Goal: Entertainment & Leisure: Consume media (video, audio)

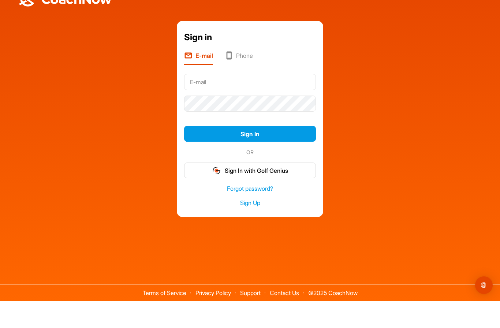
scroll to position [26, 0]
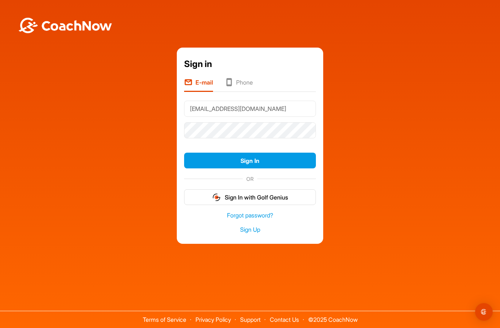
type input "leedanielcollins@gmail.com"
click at [250, 153] on button "Sign In" at bounding box center [250, 161] width 132 height 16
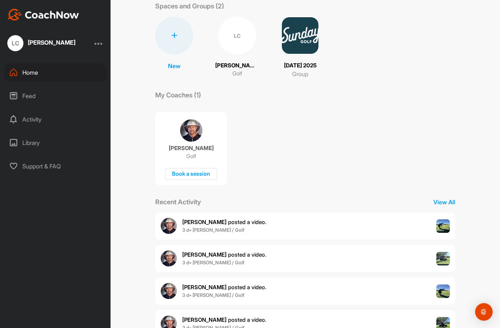
scroll to position [26, 0]
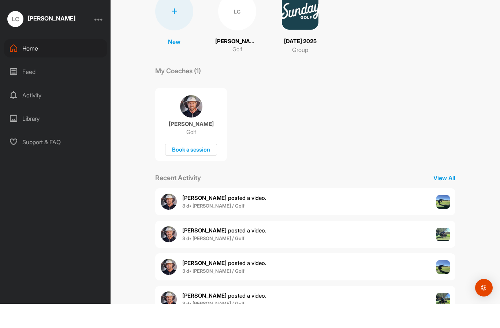
click at [447, 317] on img at bounding box center [444, 324] width 14 height 14
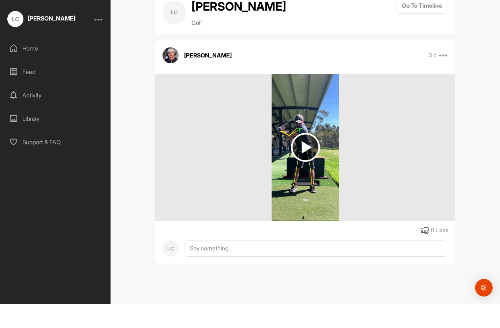
click at [308, 157] on img at bounding box center [305, 171] width 29 height 29
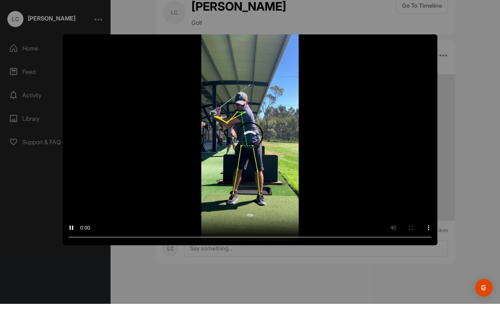
click at [252, 146] on video "Video Player" at bounding box center [250, 164] width 375 height 211
click at [67, 59] on video "Video Player" at bounding box center [250, 164] width 375 height 211
click at [192, 285] on div at bounding box center [250, 164] width 500 height 328
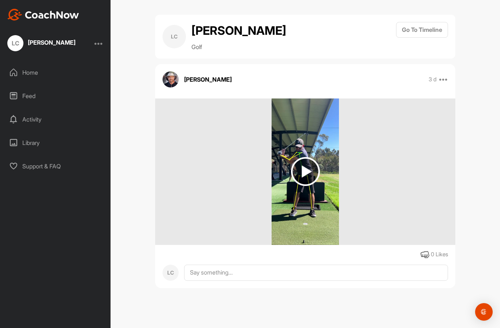
scroll to position [26, 0]
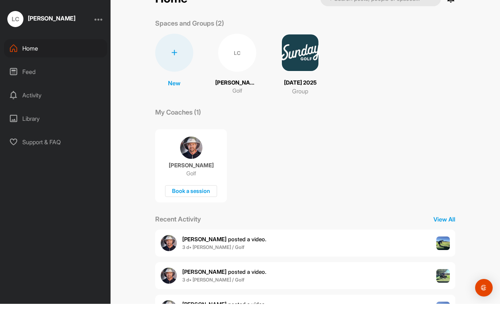
click at [191, 269] on b "3 d • [PERSON_NAME] / Golf" at bounding box center [213, 272] width 62 height 6
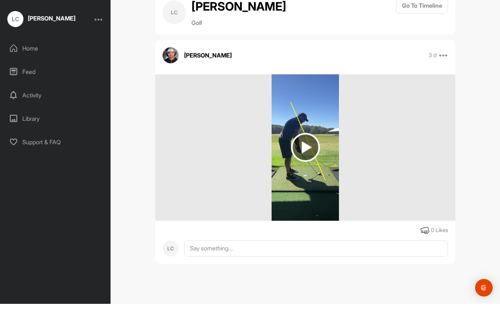
click at [303, 157] on img at bounding box center [305, 171] width 29 height 29
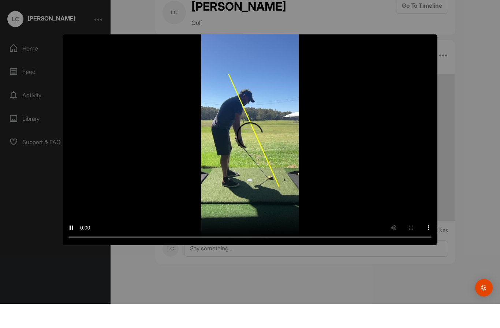
click at [245, 147] on video "Video Player" at bounding box center [250, 164] width 375 height 211
click at [69, 59] on video "Video Player" at bounding box center [250, 164] width 375 height 211
click at [66, 59] on video "Video Player" at bounding box center [250, 164] width 375 height 211
click at [211, 270] on div at bounding box center [250, 164] width 500 height 328
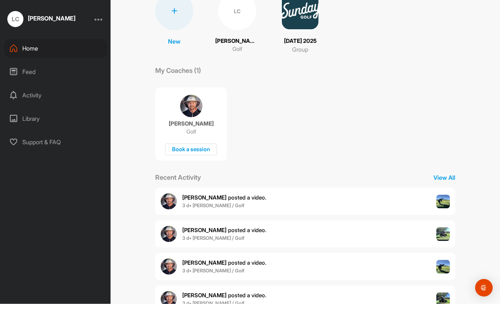
scroll to position [41, 0]
click at [206, 260] on b "3 d • [PERSON_NAME] / Golf" at bounding box center [213, 263] width 62 height 6
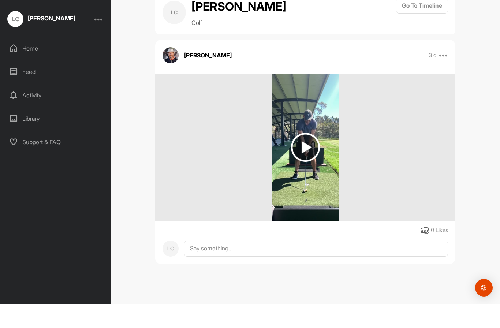
click at [300, 157] on img at bounding box center [305, 171] width 29 height 29
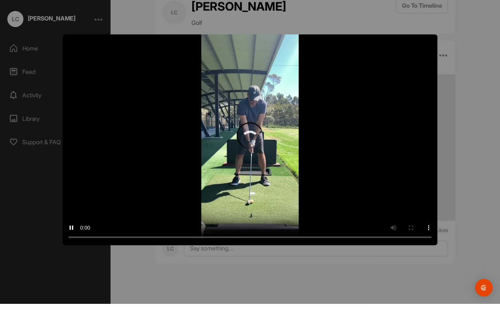
click at [246, 144] on video "Video Player" at bounding box center [250, 164] width 375 height 211
